Goal: Task Accomplishment & Management: Manage account settings

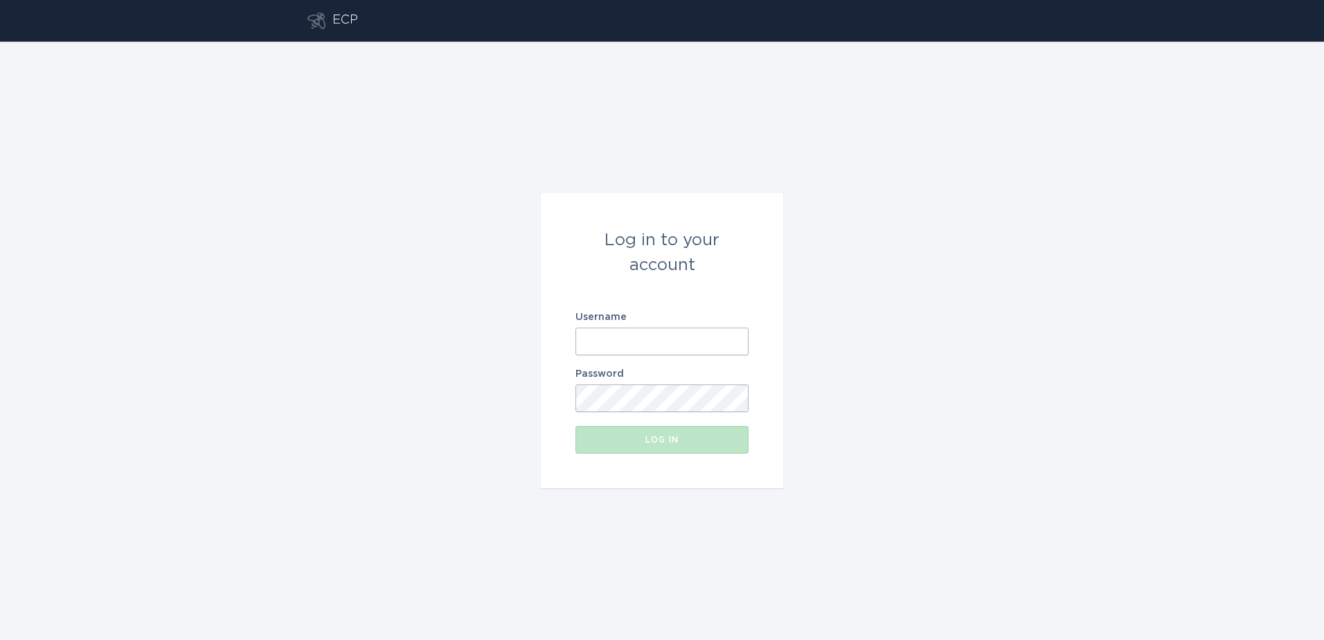
click at [645, 330] on input "Username" at bounding box center [661, 342] width 173 height 28
click at [554, 354] on form "Log in to your account Username Password Log in" at bounding box center [662, 340] width 242 height 295
click at [690, 341] on input "Username" at bounding box center [661, 342] width 173 height 28
type input "[EMAIL_ADDRESS][DOMAIN_NAME]"
click at [652, 436] on div "Log in" at bounding box center [661, 440] width 159 height 8
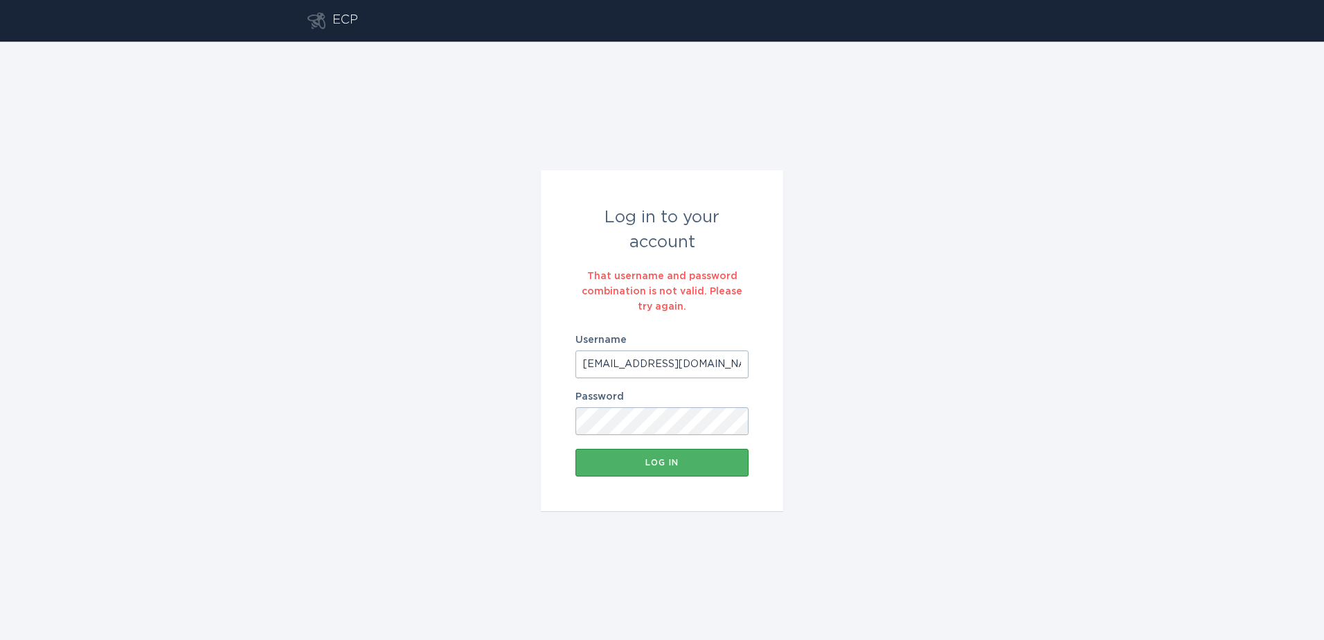
click at [665, 458] on div "Log in" at bounding box center [661, 462] width 159 height 8
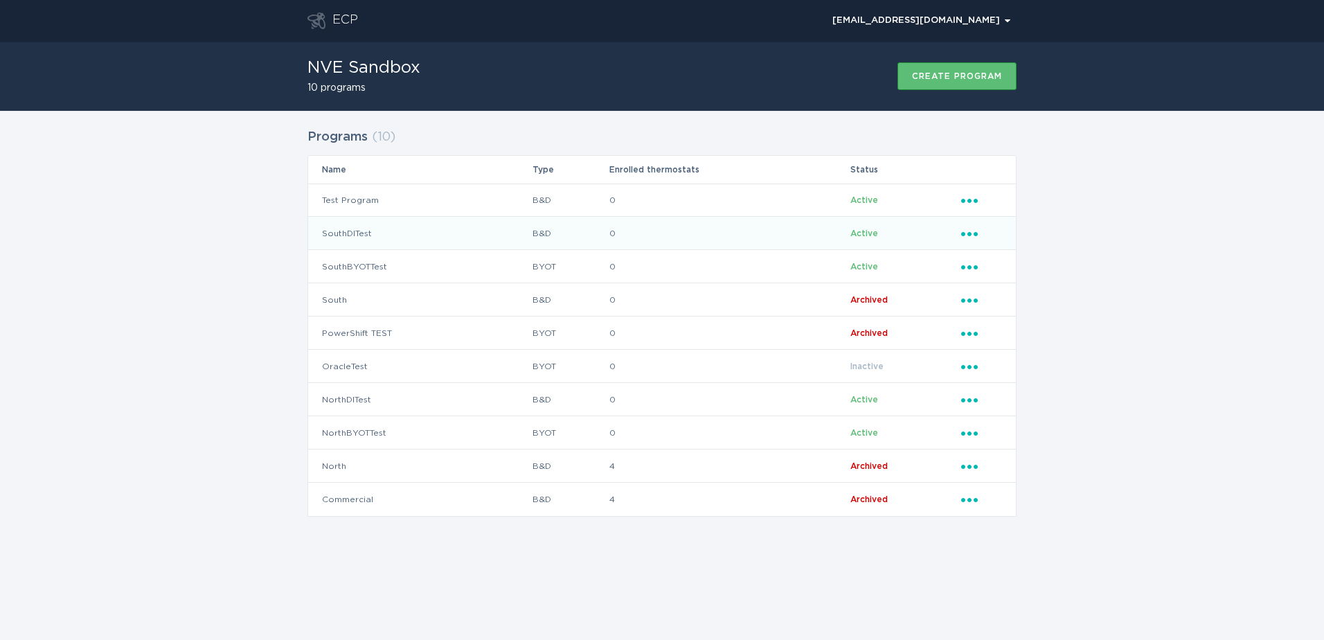
click at [782, 239] on td "0" at bounding box center [729, 233] width 241 height 33
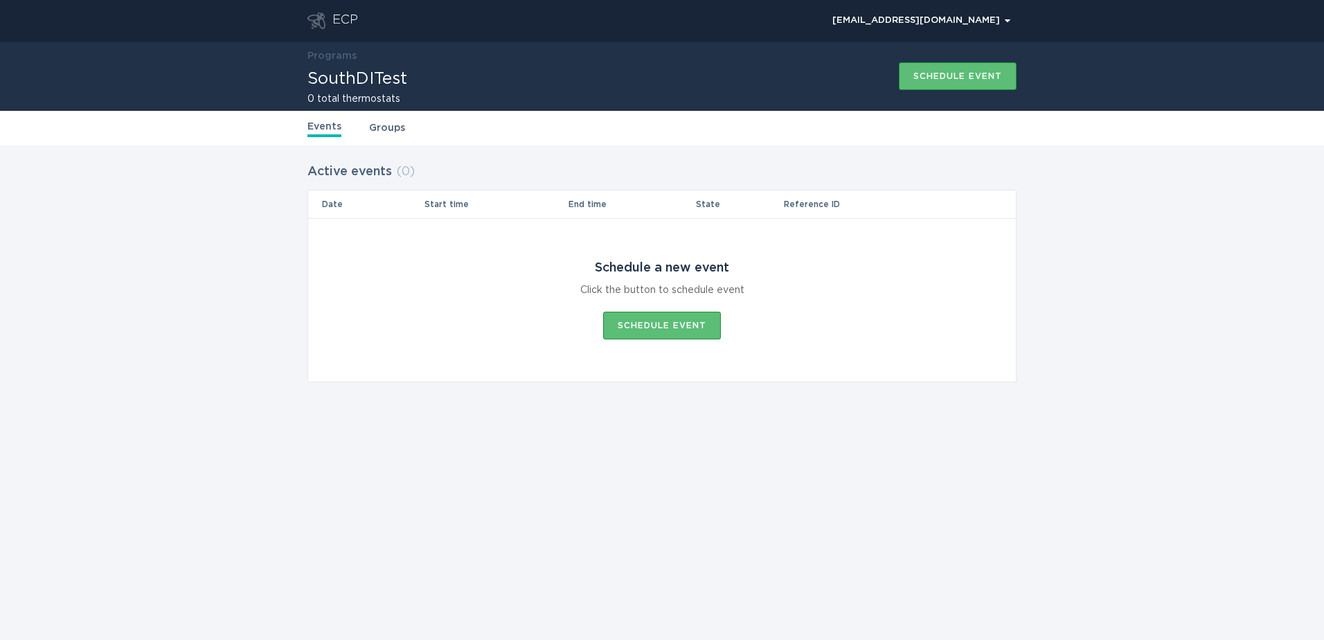
click at [342, 24] on div "ECP" at bounding box center [345, 20] width 26 height 17
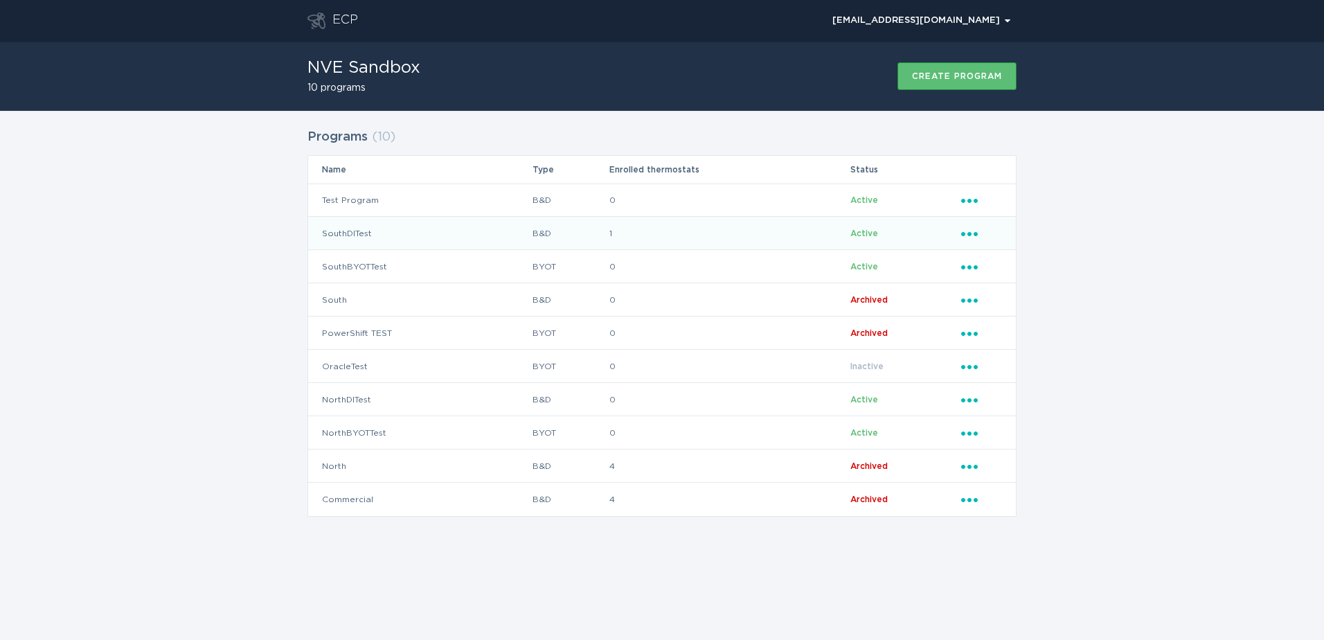
click at [402, 239] on td "SouthDITest" at bounding box center [420, 233] width 224 height 33
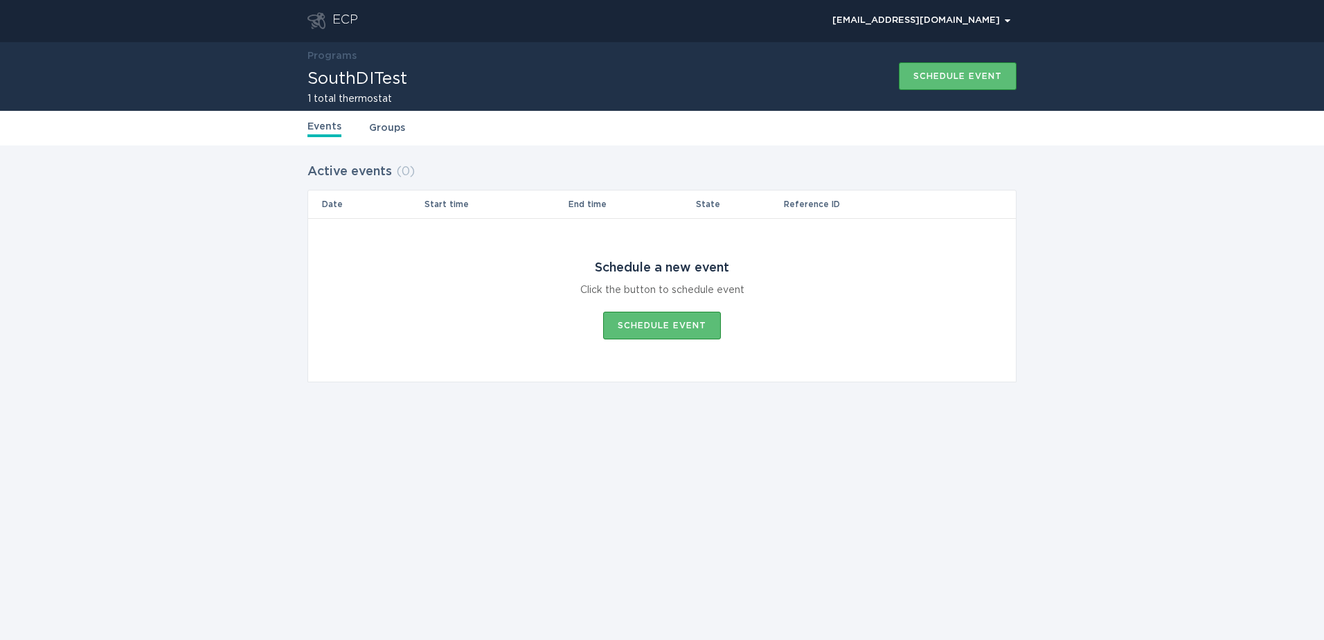
click at [388, 132] on link "Groups" at bounding box center [387, 127] width 36 height 15
click at [331, 133] on link "Events" at bounding box center [324, 127] width 34 height 15
click at [320, 21] on icon "Go to dashboard" at bounding box center [316, 20] width 18 height 17
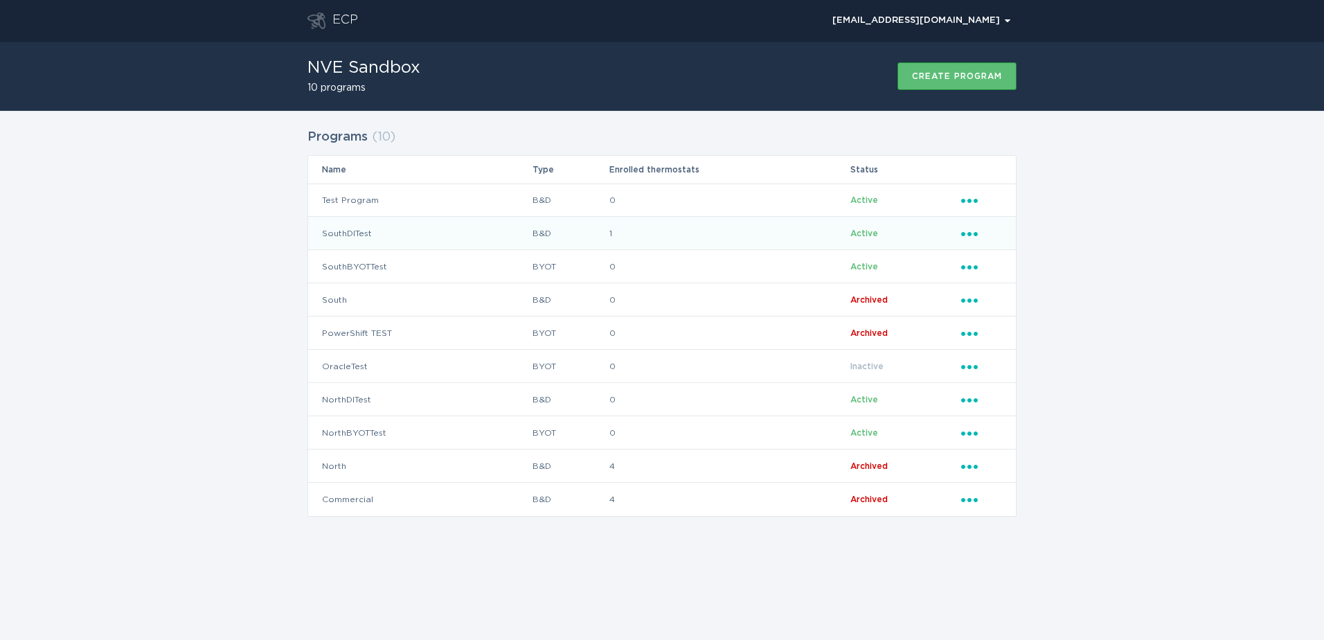
click at [977, 232] on icon "Ellipsis" at bounding box center [970, 232] width 19 height 12
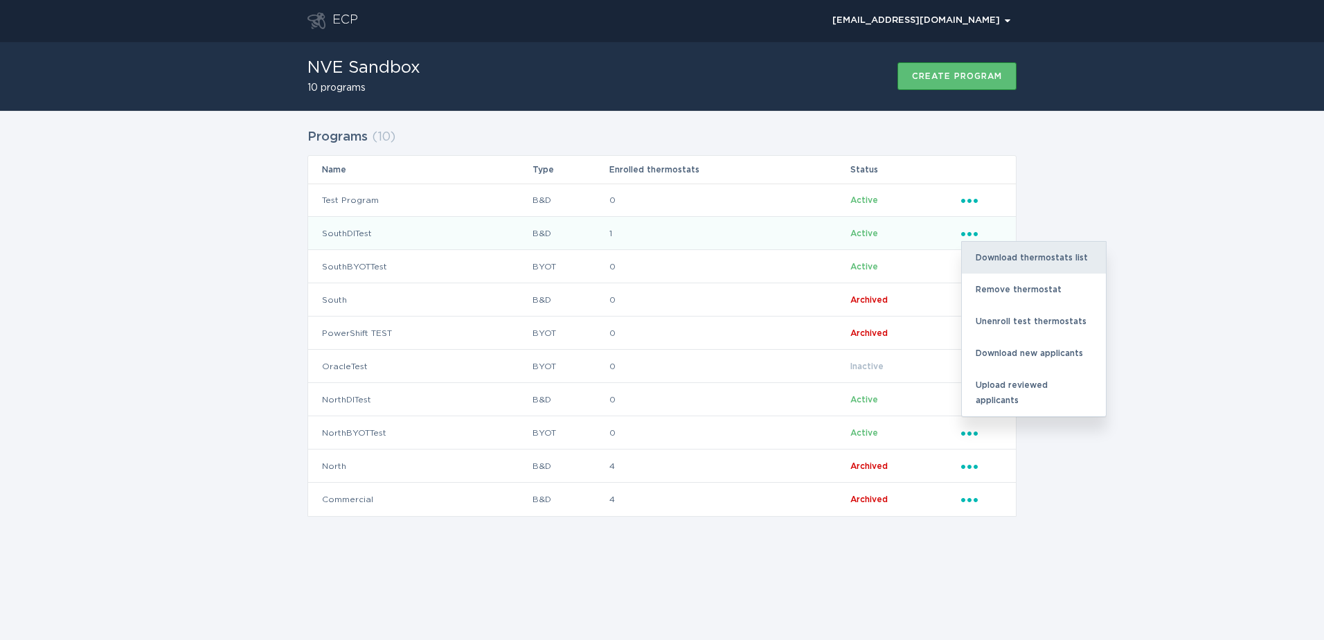
click at [994, 266] on div "Download thermostats list" at bounding box center [1034, 258] width 144 height 32
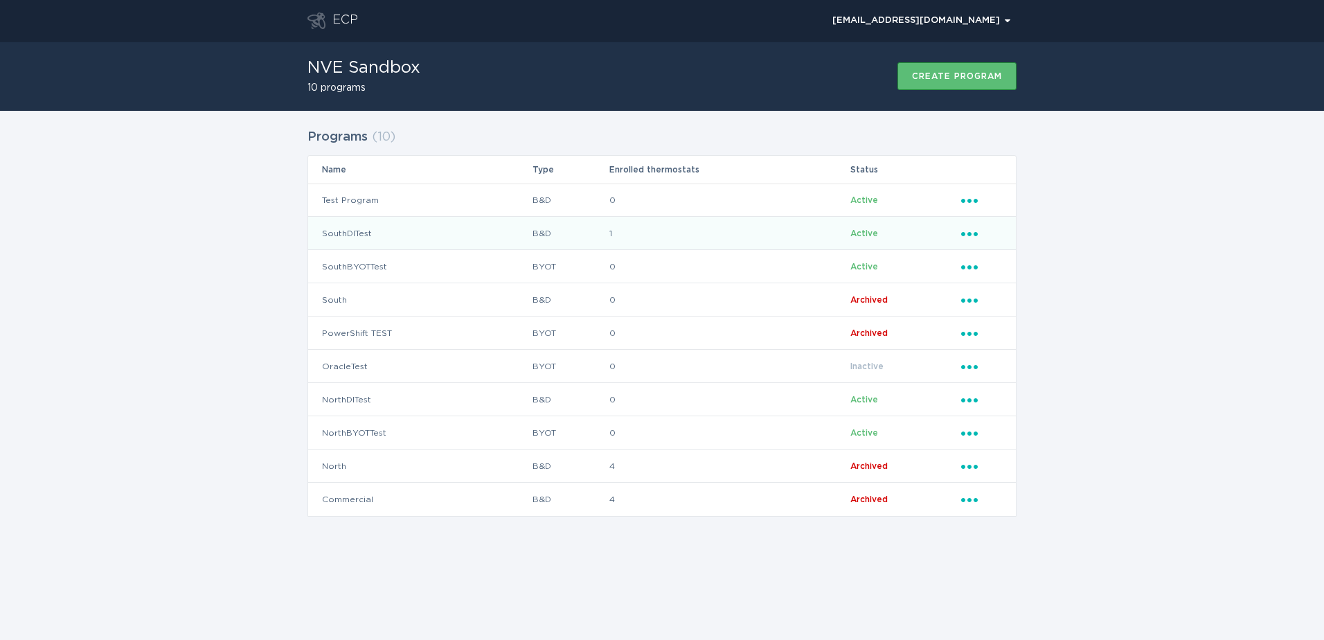
click at [917, 571] on div "ECP demandresponseopstest@gmail.com Chevron NVE Sandbox 10 programs Create prog…" at bounding box center [662, 320] width 1324 height 640
click at [665, 210] on td "0" at bounding box center [729, 199] width 241 height 33
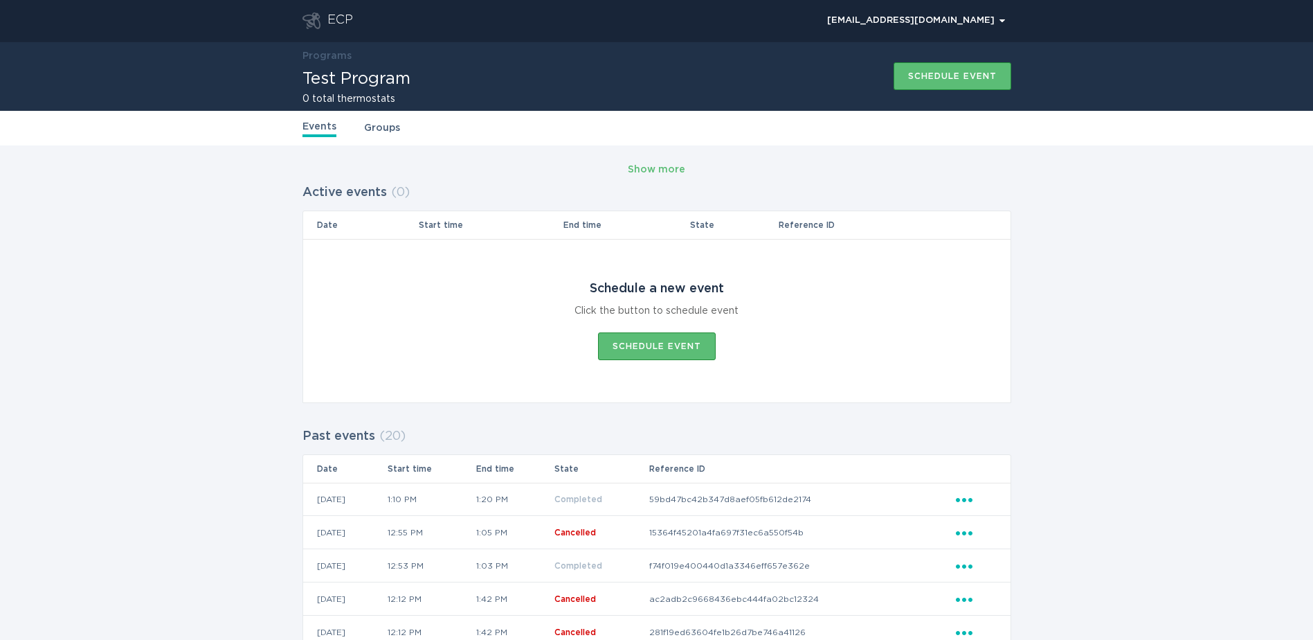
click at [334, 21] on div "ECP" at bounding box center [341, 20] width 26 height 17
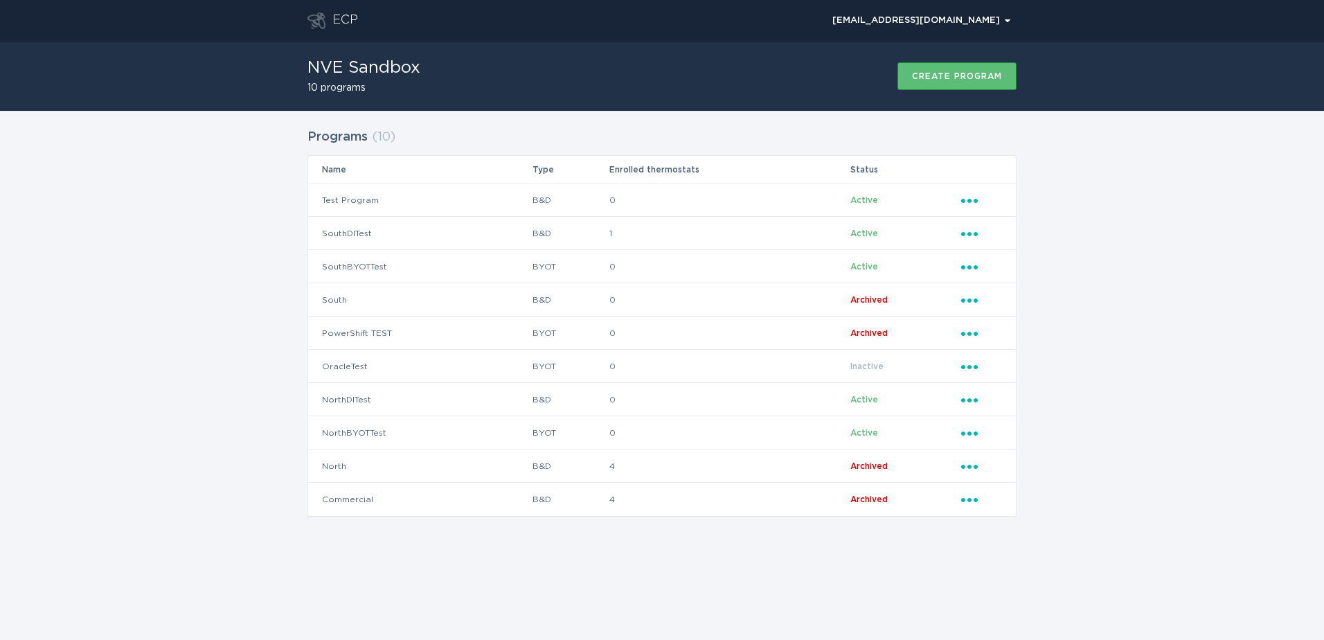
click at [1077, 334] on div "Programs ( 10 ) Name Type Enrolled thermostats Status Test Program B&D 0 Active…" at bounding box center [662, 331] width 1324 height 440
click at [632, 242] on td "1" at bounding box center [729, 233] width 241 height 33
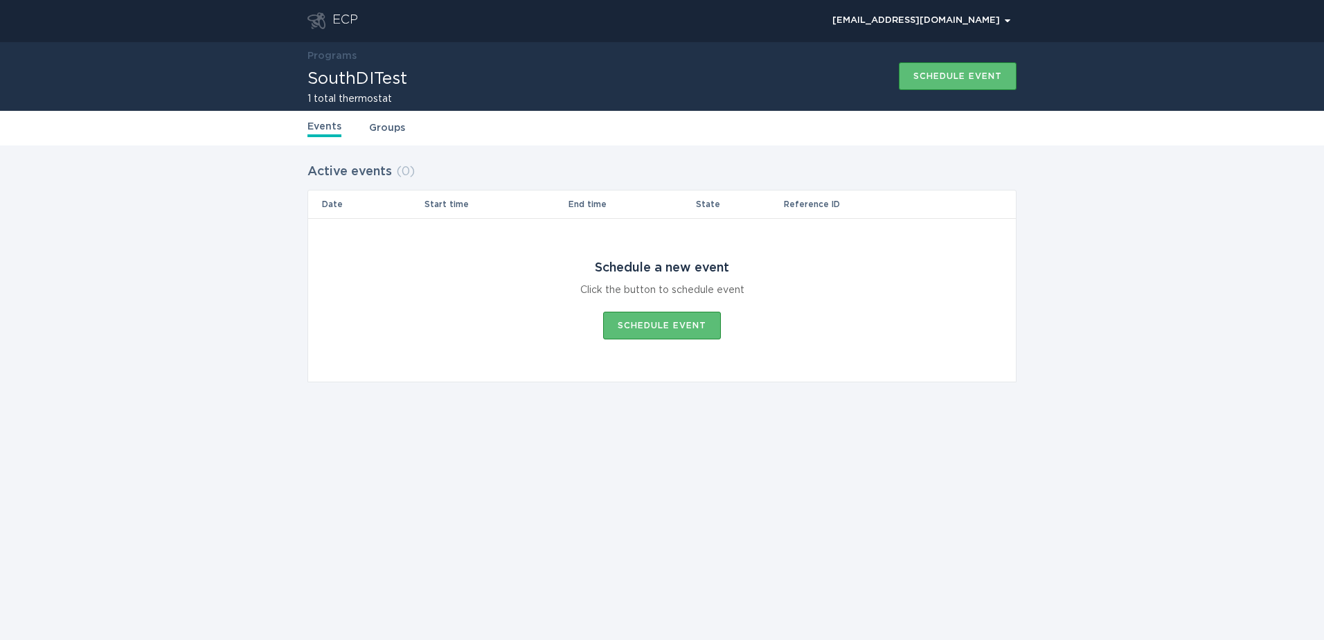
click at [391, 132] on link "Groups" at bounding box center [387, 127] width 36 height 15
click at [329, 121] on link "Events" at bounding box center [324, 127] width 34 height 15
click at [395, 122] on link "Groups" at bounding box center [387, 127] width 36 height 15
click at [335, 126] on link "Events" at bounding box center [324, 127] width 34 height 15
click at [330, 21] on div "ECP" at bounding box center [332, 20] width 51 height 17
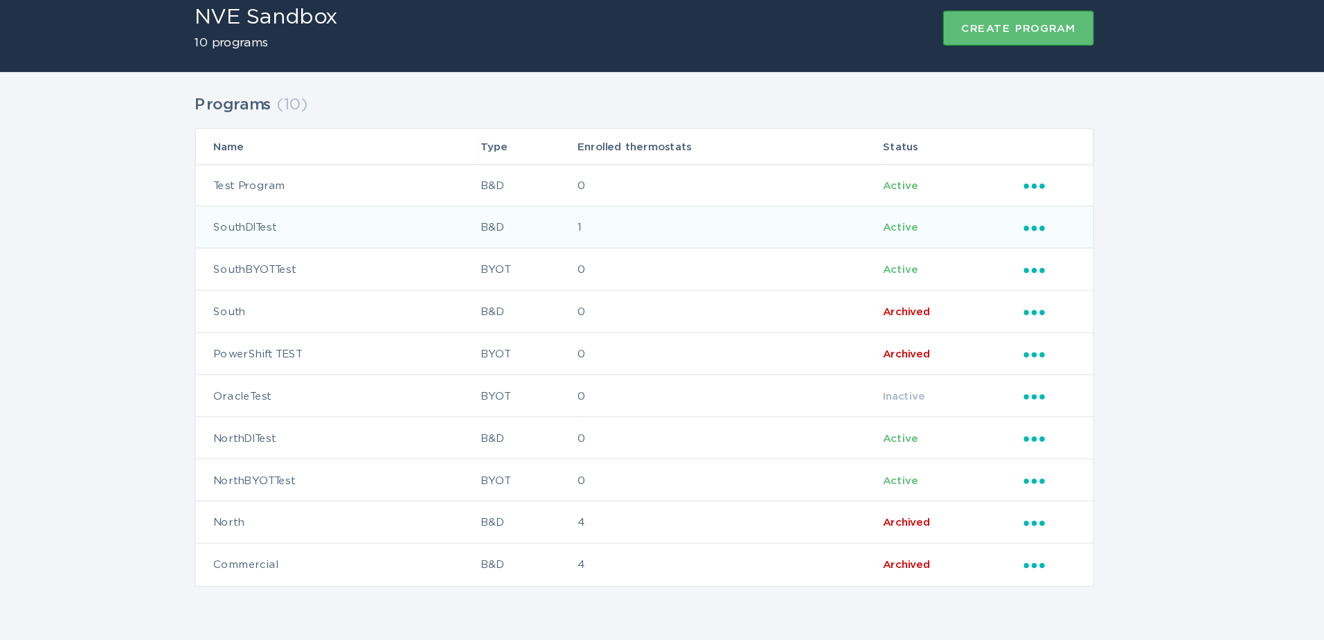
click at [621, 229] on td "1" at bounding box center [729, 233] width 241 height 33
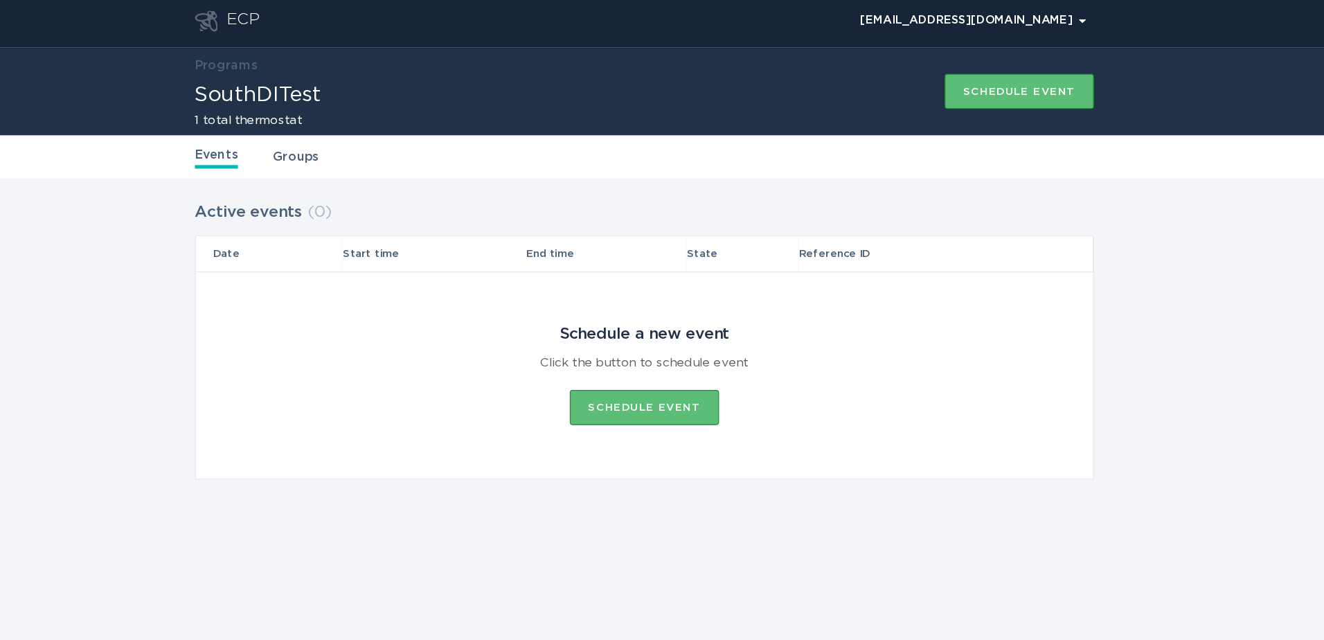
click at [390, 125] on link "Groups" at bounding box center [387, 127] width 36 height 15
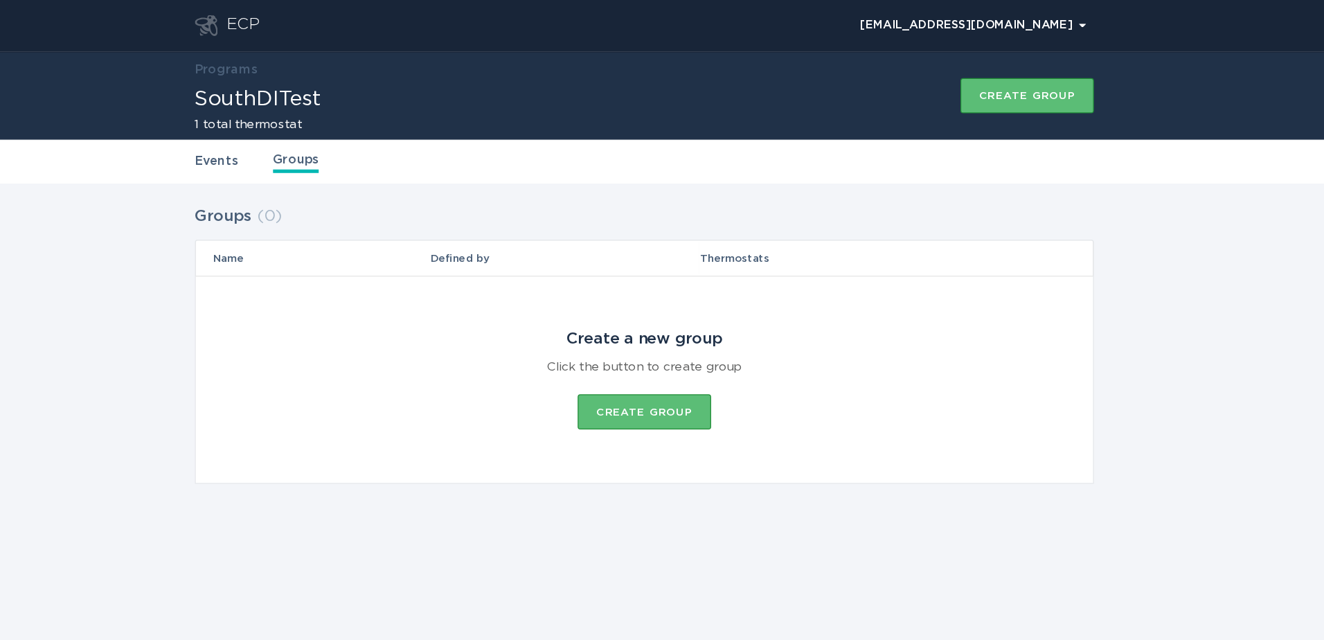
click at [312, 119] on div "Events Groups" at bounding box center [661, 128] width 709 height 35
click at [318, 122] on link "Events" at bounding box center [324, 127] width 34 height 15
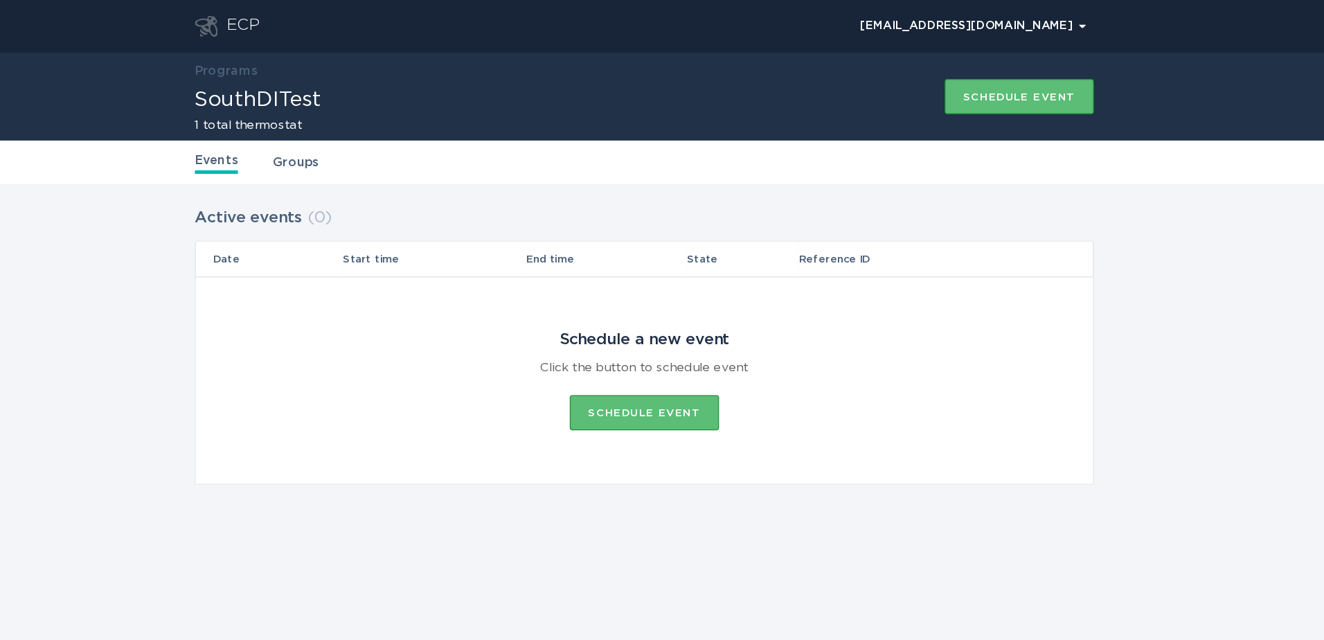
click at [342, 26] on div "ECP" at bounding box center [345, 20] width 26 height 17
